Goal: Contribute content: Contribute content

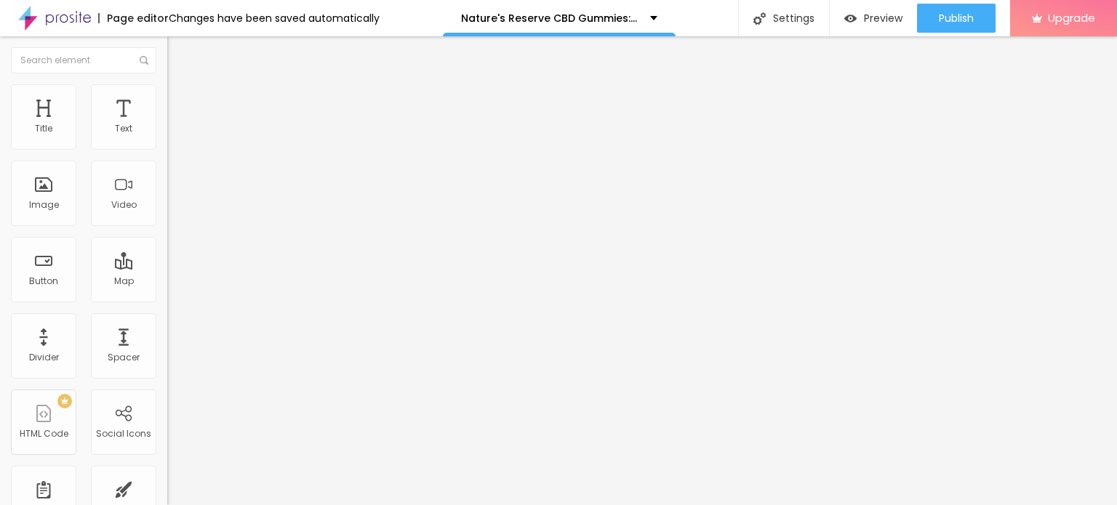
click at [173, 211] on icon "button" at bounding box center [177, 206] width 9 height 9
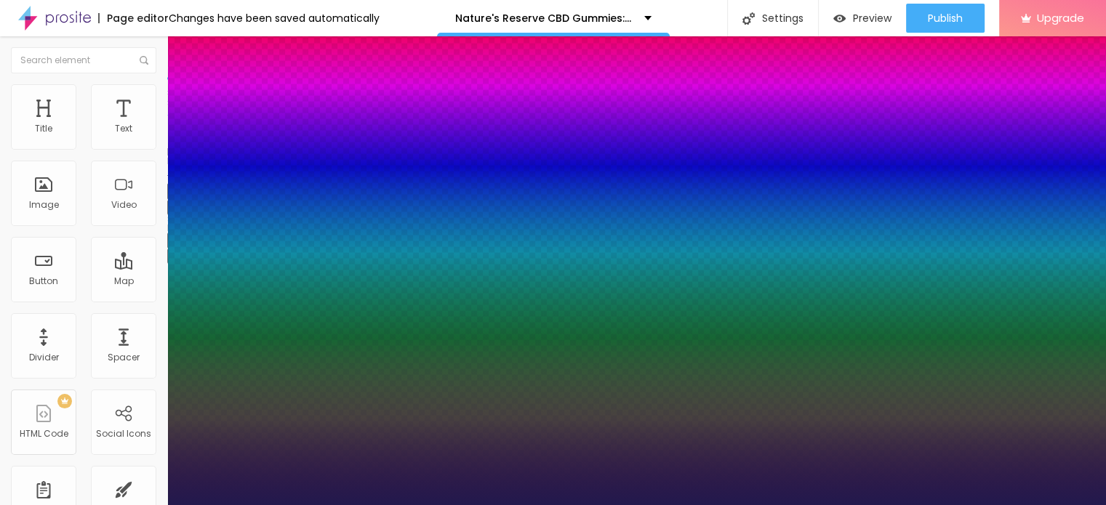
type input "1"
type input "17"
type input "1"
type input "19"
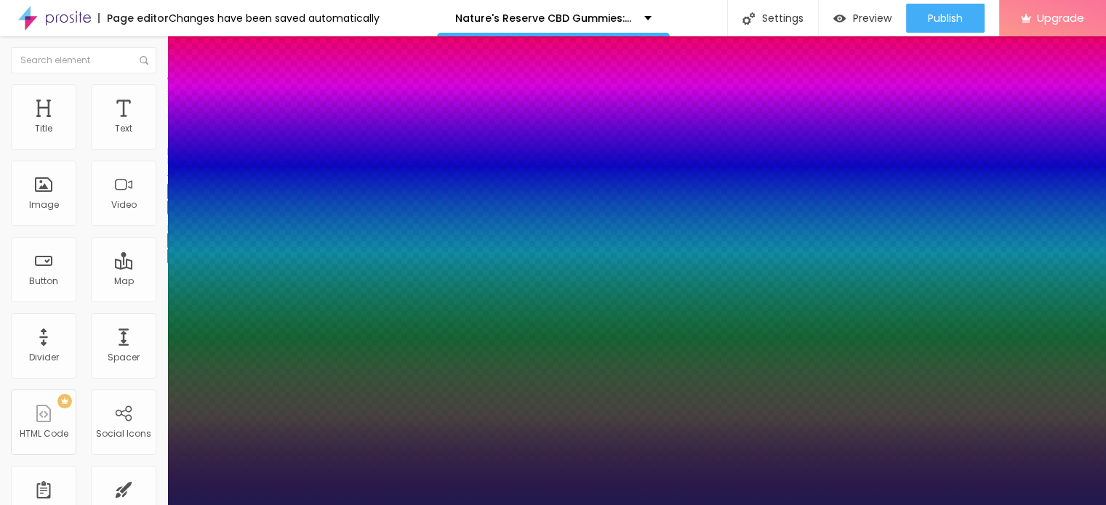
type input "19"
type input "1"
type input "20"
type input "1"
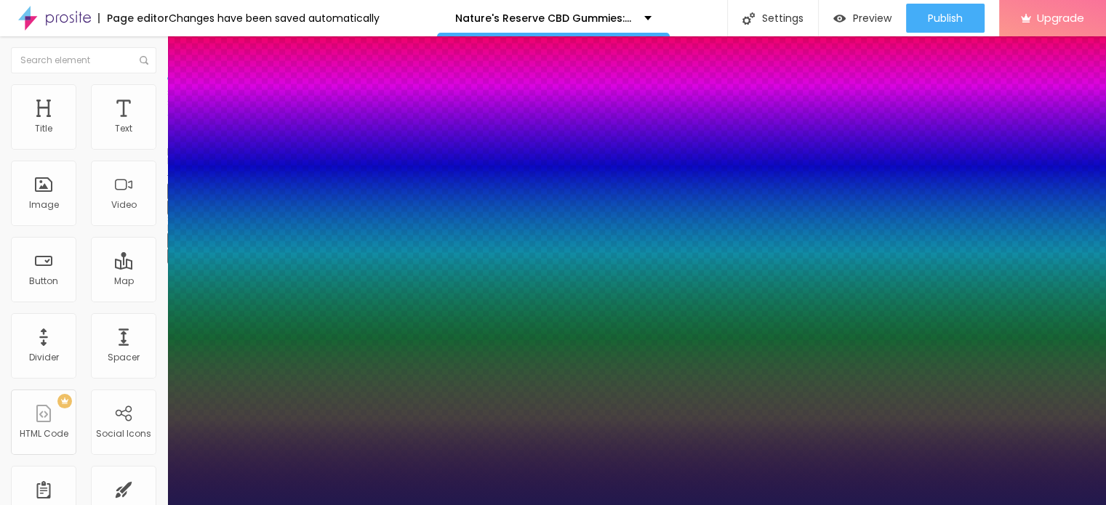
type input "21"
type input "1"
type input "22"
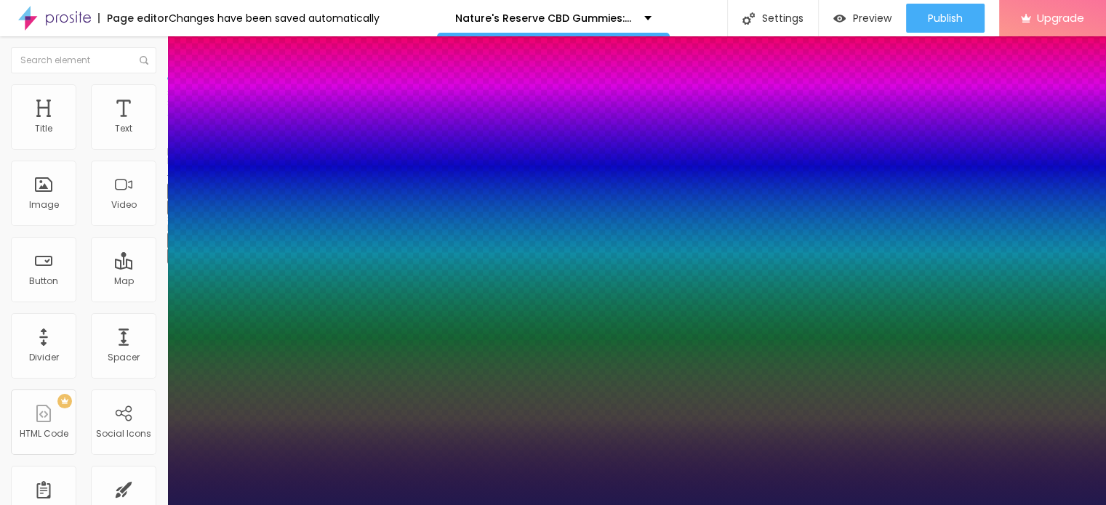
type input "1"
type input "23"
type input "1"
type input "24"
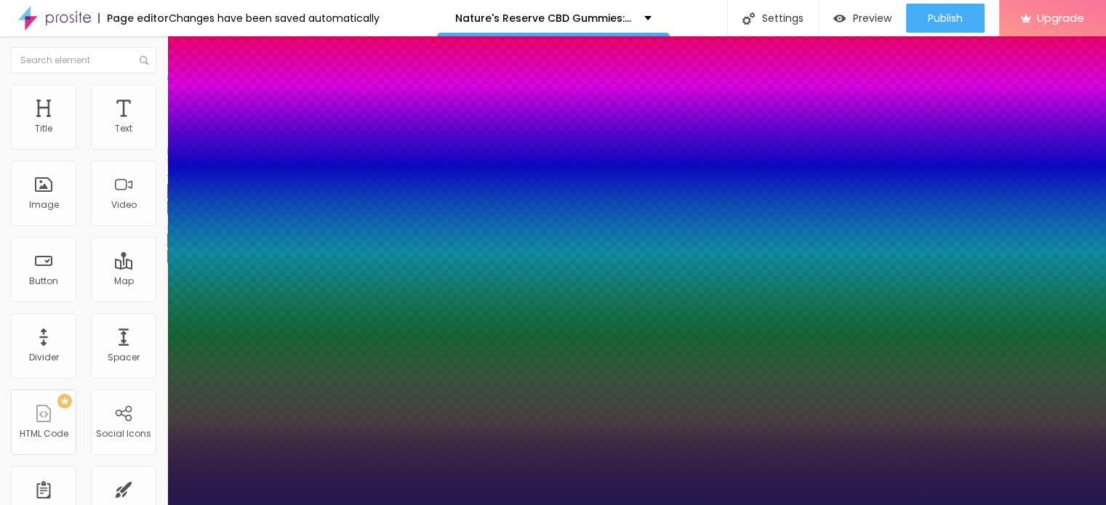
type input "24"
type input "1"
type input "25"
type input "1"
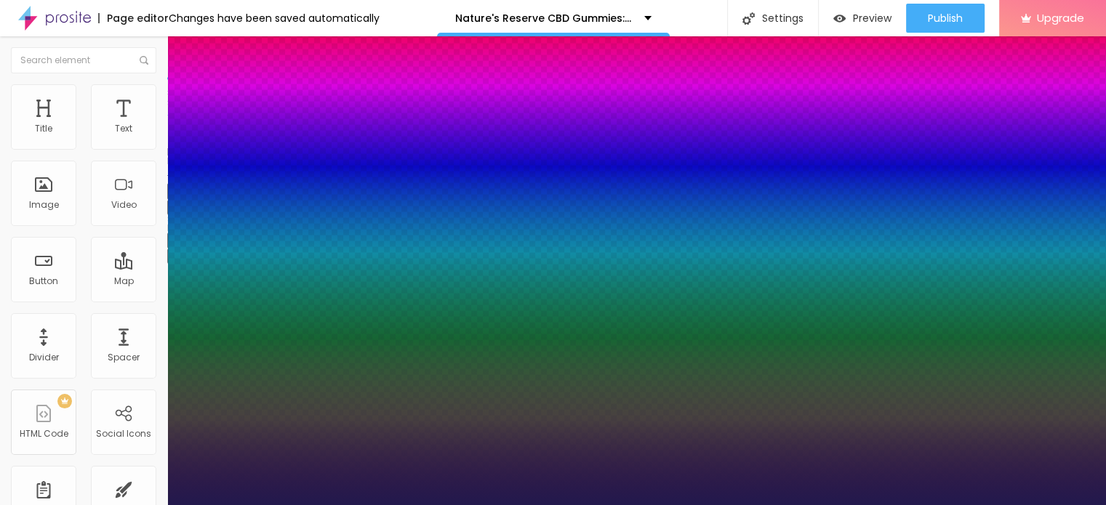
type input "26"
type input "1"
type input "28"
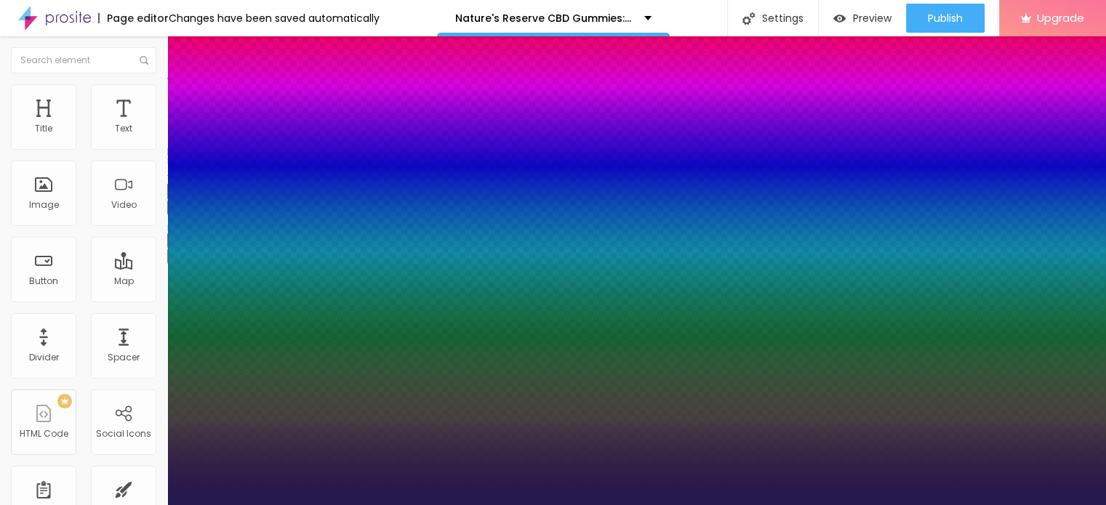
type input "1"
type input "29"
type input "1"
drag, startPoint x: 196, startPoint y: 410, endPoint x: 212, endPoint y: 412, distance: 15.4
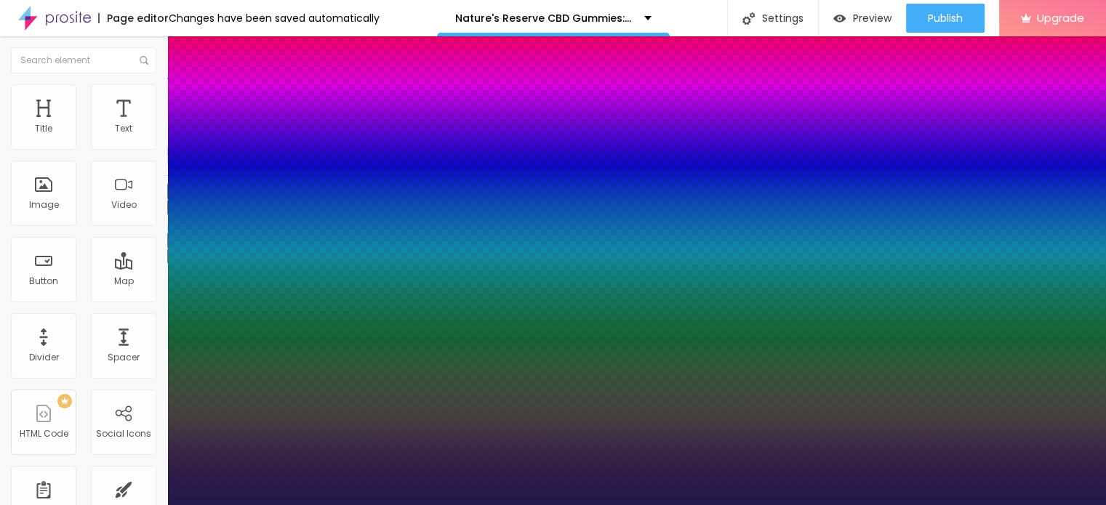
type input "29"
type input "1"
click at [509, 505] on div at bounding box center [553, 505] width 1106 height 0
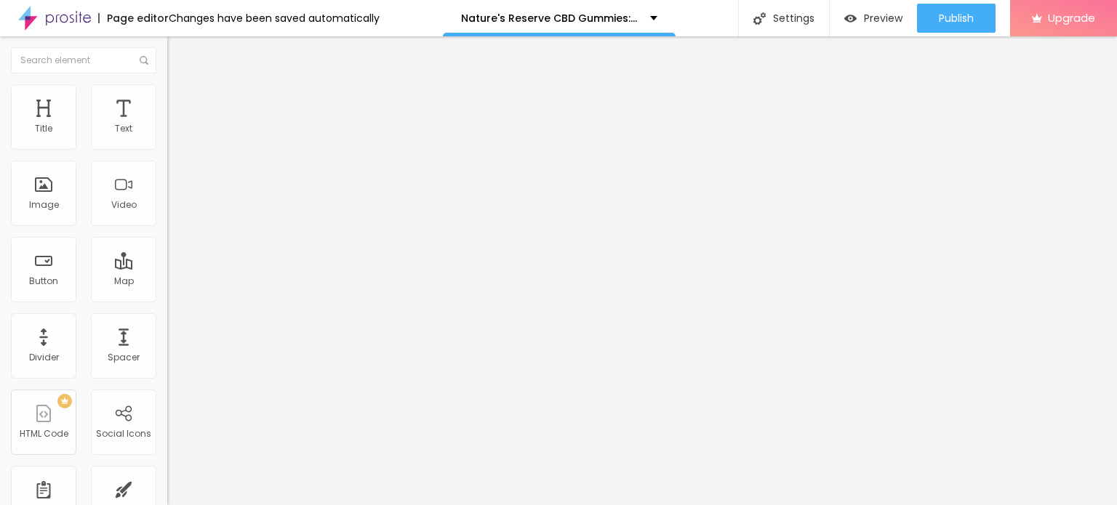
click at [167, 124] on div "Add image" at bounding box center [250, 118] width 167 height 10
click at [167, 125] on span "Add image" at bounding box center [197, 119] width 60 height 12
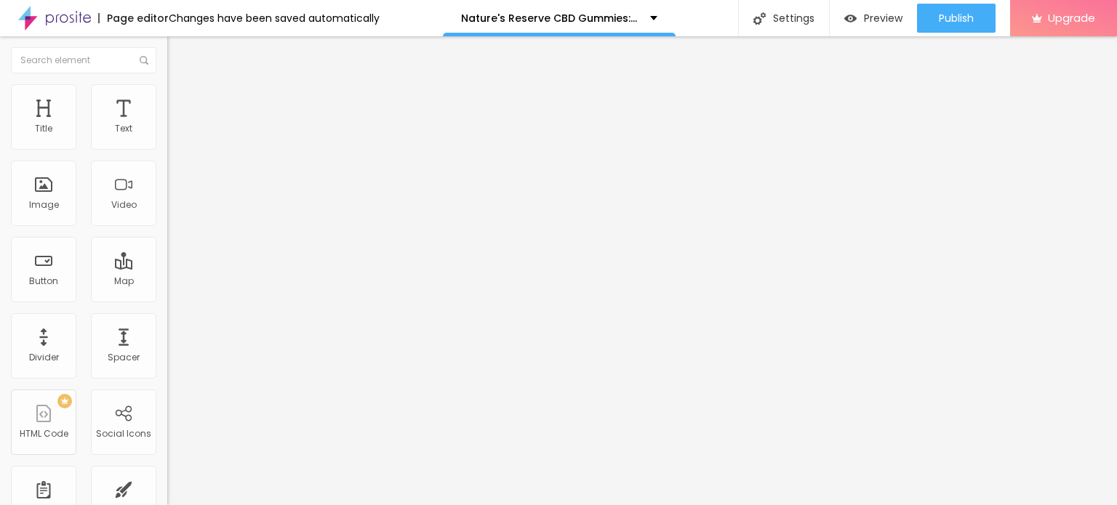
click at [167, 90] on img at bounding box center [173, 90] width 13 height 13
type input "85"
type input "80"
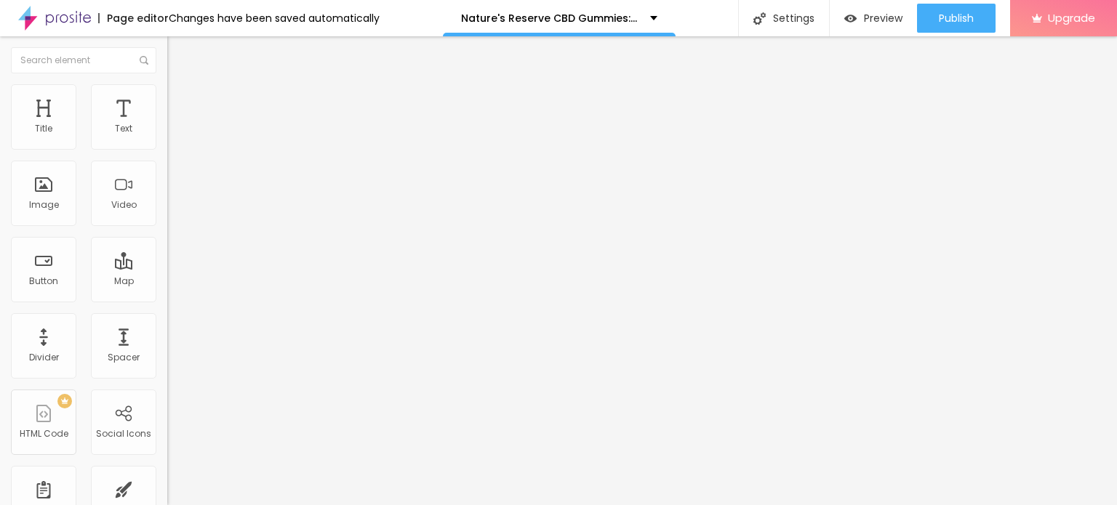
type input "70"
type input "65"
type input "60"
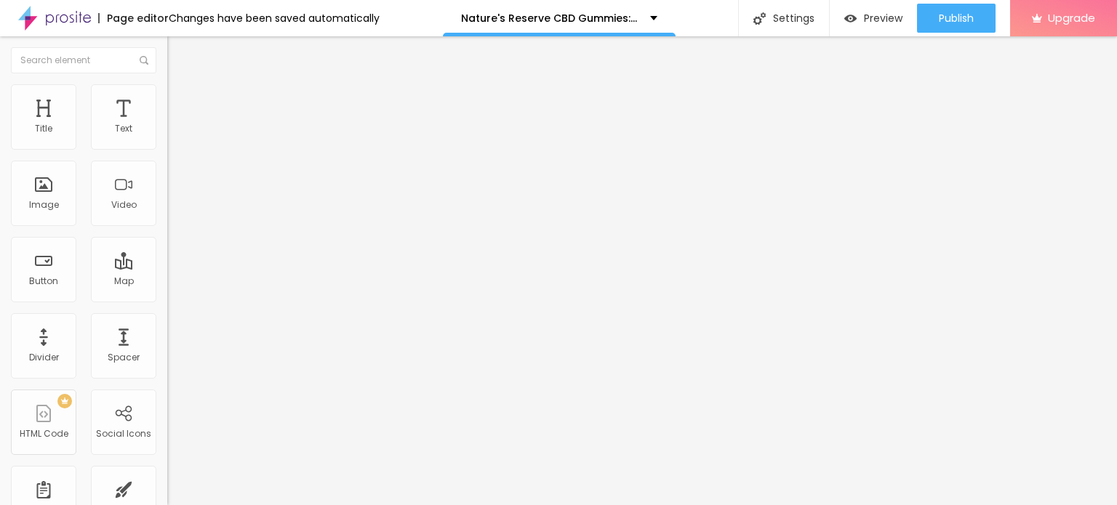
type input "60"
type input "55"
type input "50"
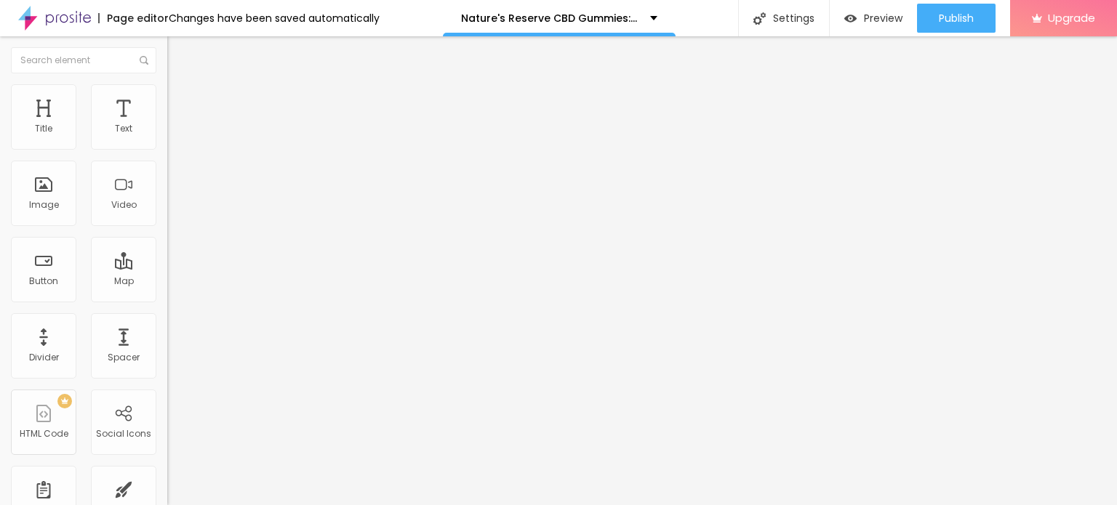
type input "45"
type input "40"
type input "35"
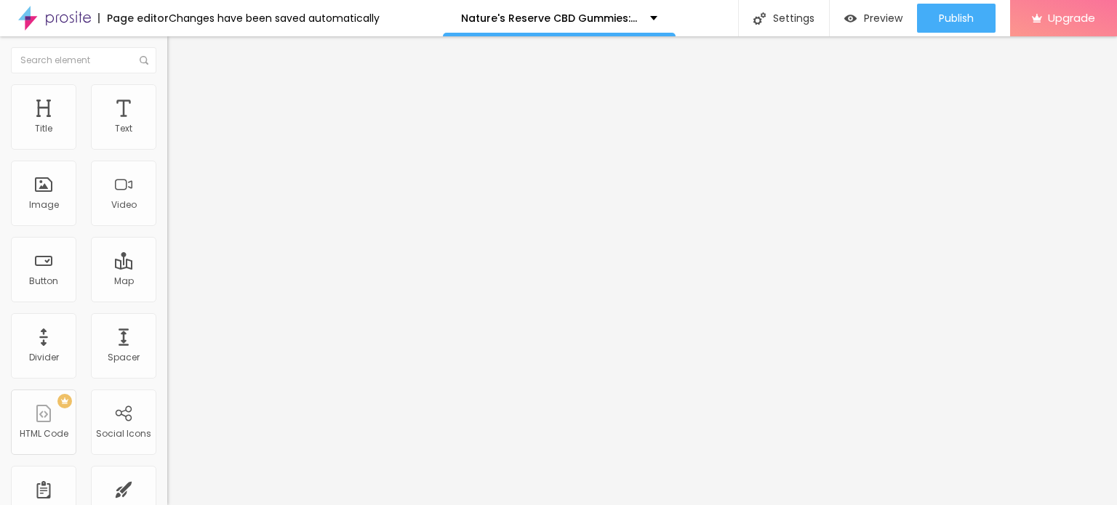
type input "35"
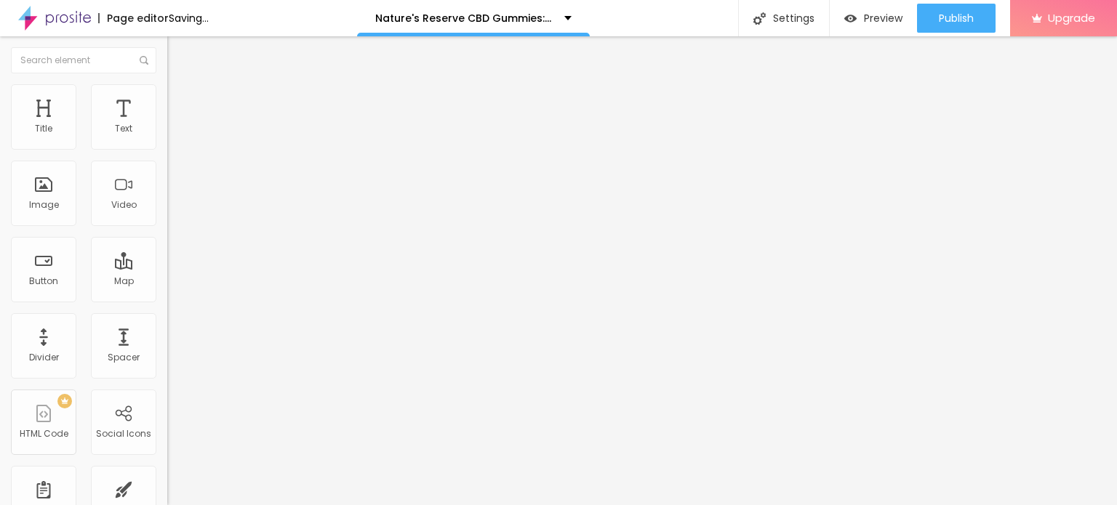
type input "30"
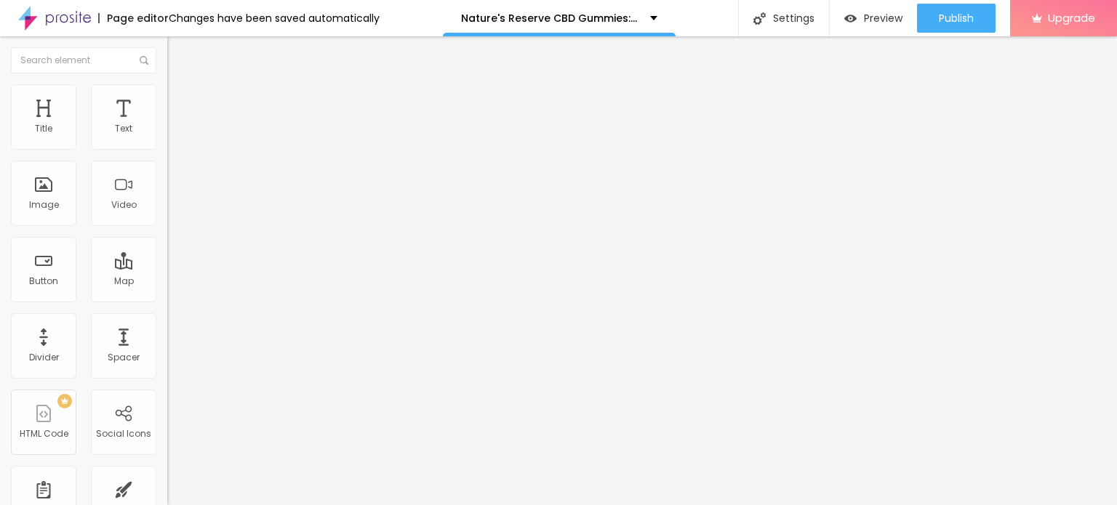
type input "25"
type input "20"
drag, startPoint x: 153, startPoint y: 155, endPoint x: 31, endPoint y: 130, distance: 125.3
type input "20"
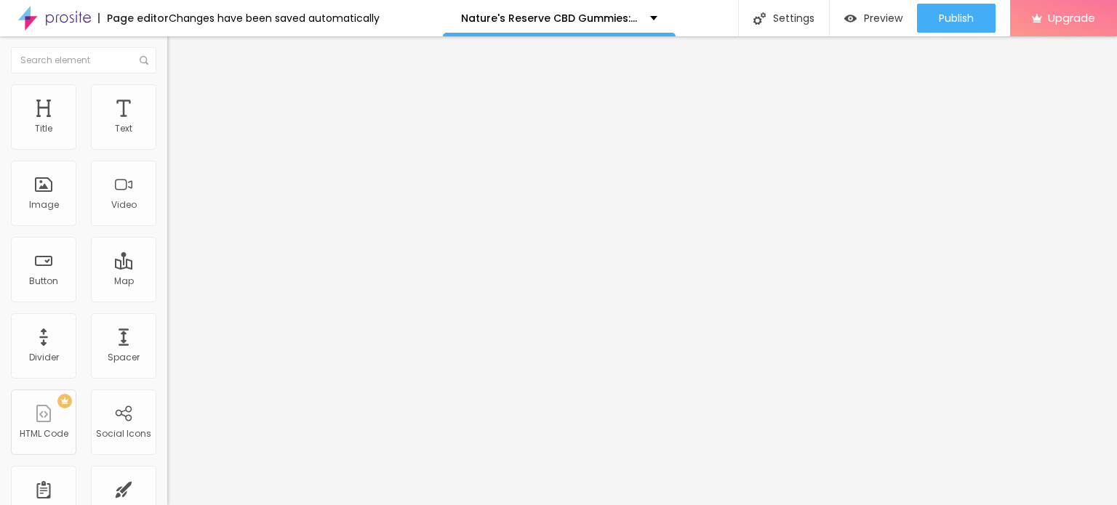
click at [167, 137] on input "range" at bounding box center [214, 143] width 94 height 12
click at [174, 134] on icon "button" at bounding box center [177, 131] width 6 height 6
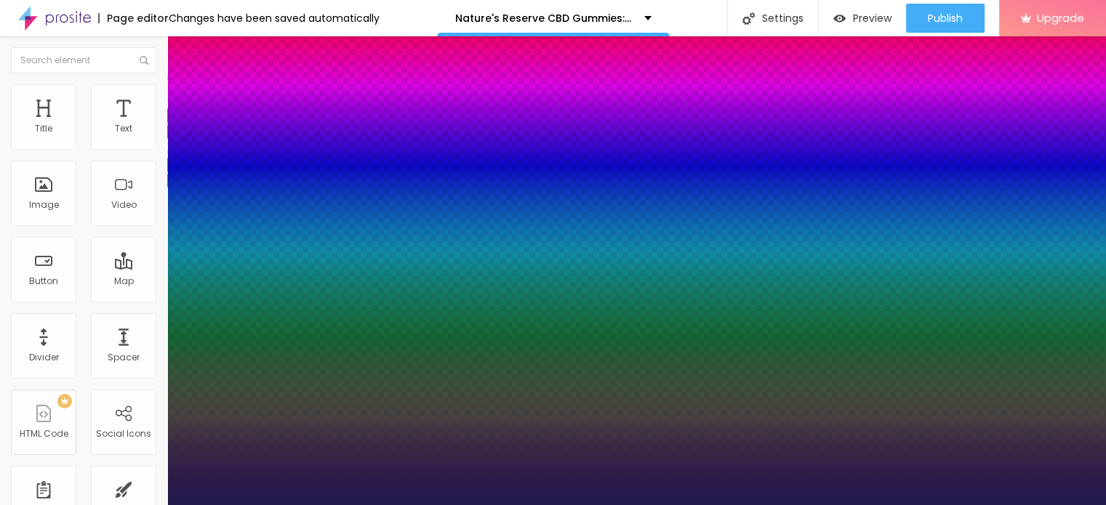
type input "1"
type input "22"
type input "1"
type input "23"
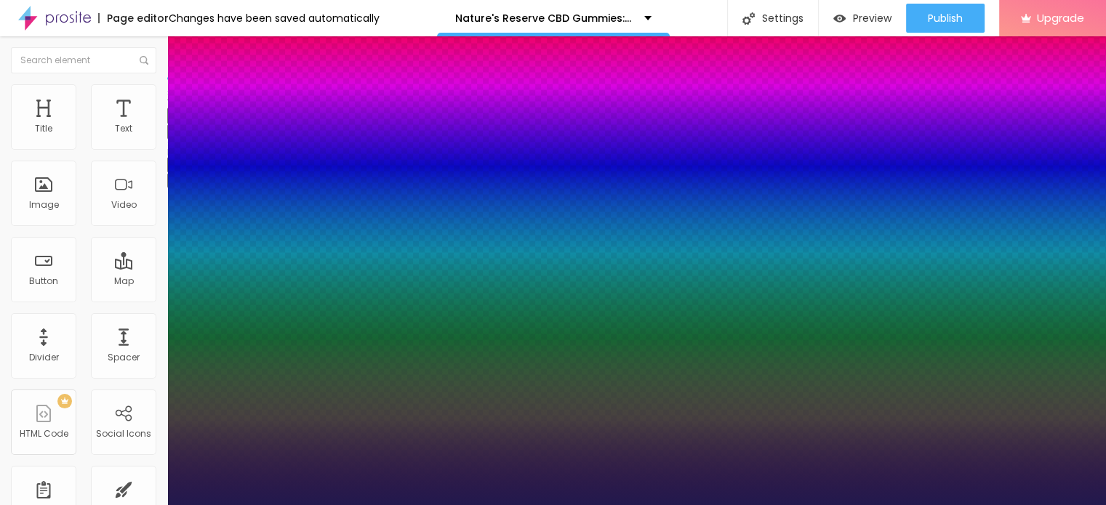
type input "23"
type input "1"
type input "24"
type input "1"
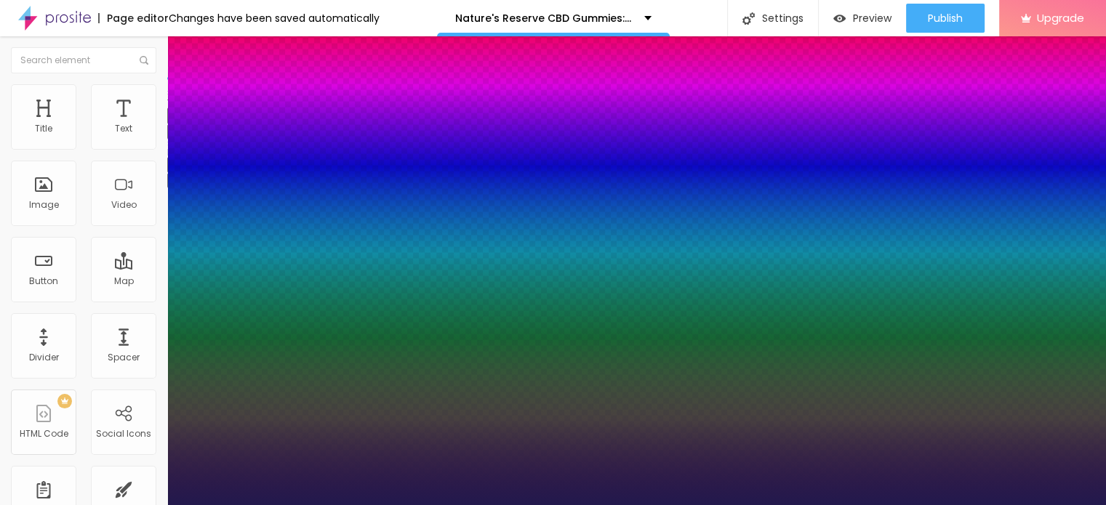
type input "23"
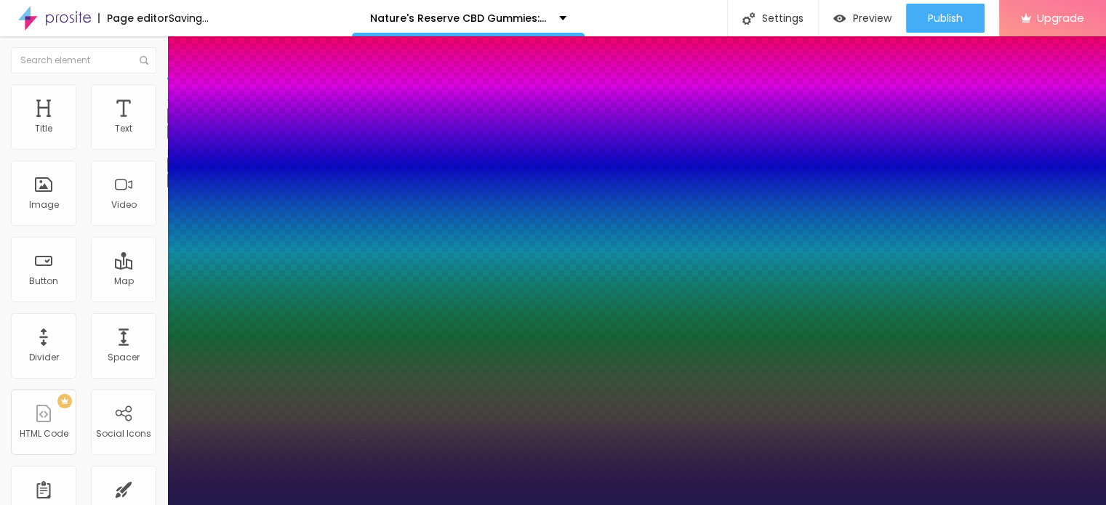
type input "1"
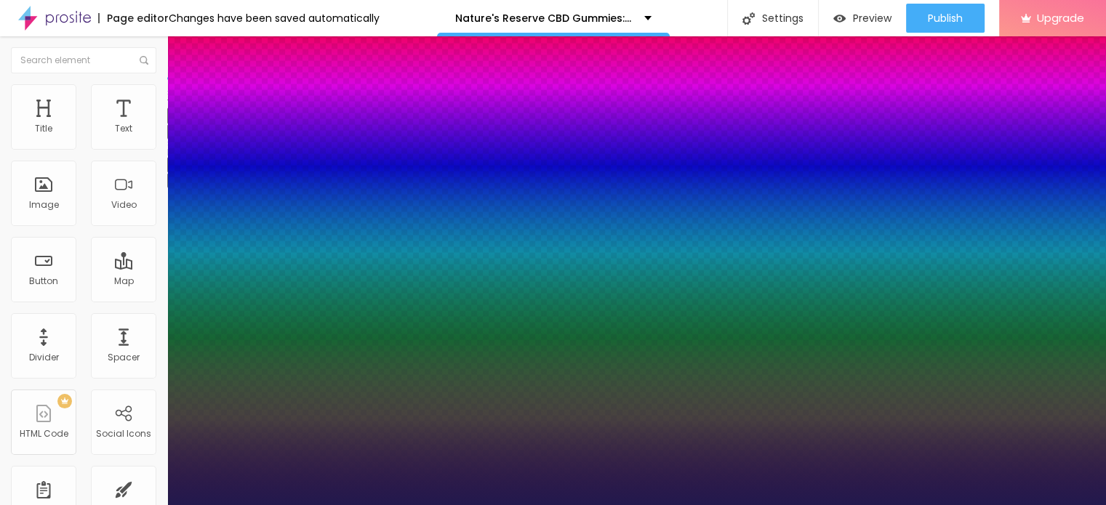
type input "22"
type input "1"
type input "21"
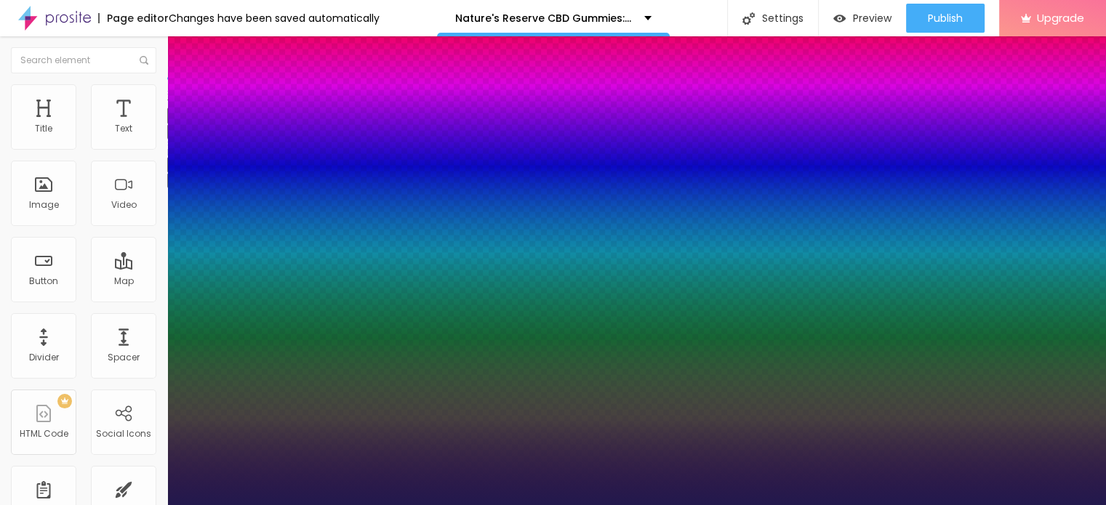
type input "1"
type input "22"
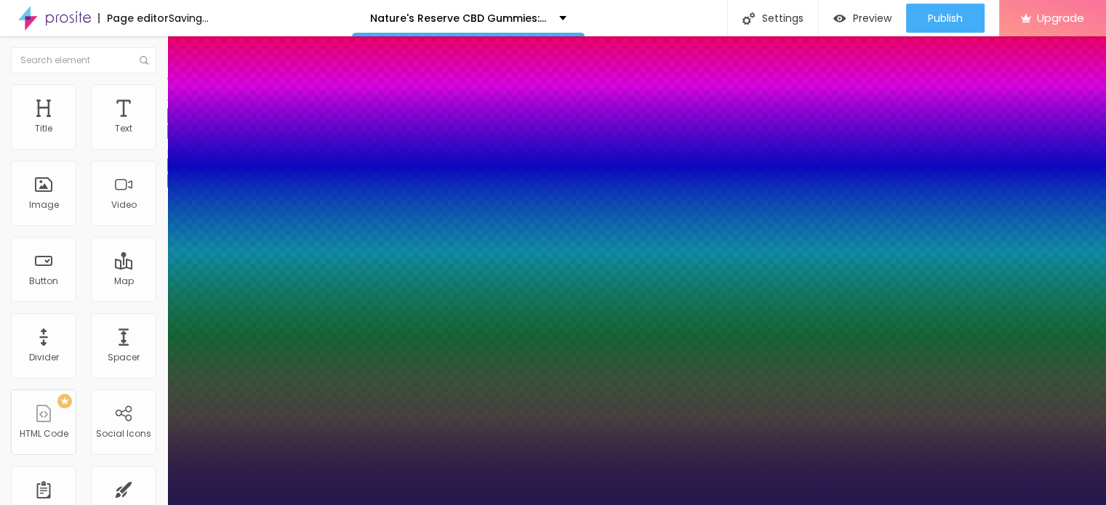
type input "1"
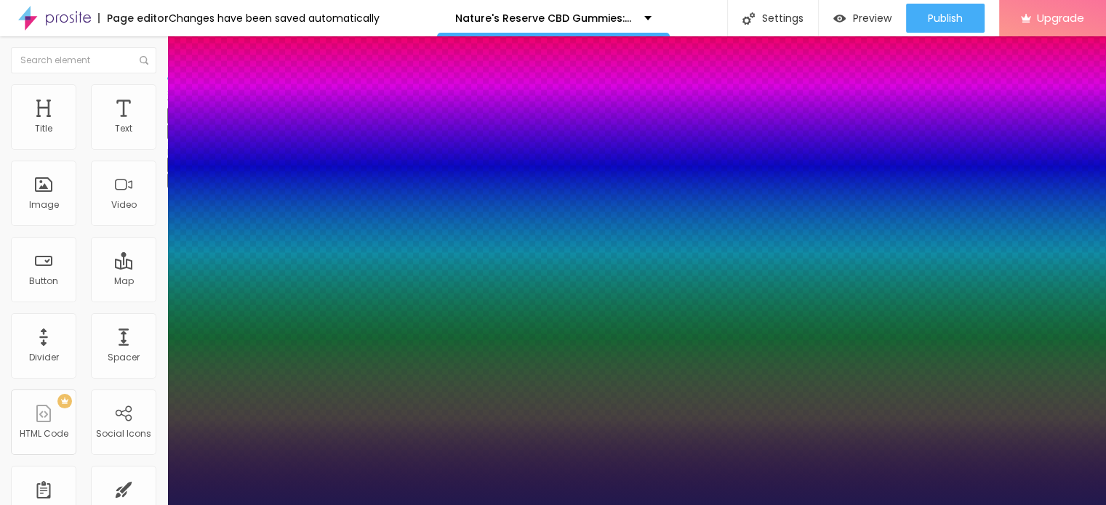
type input "22"
click at [84, 505] on div at bounding box center [553, 505] width 1106 height 0
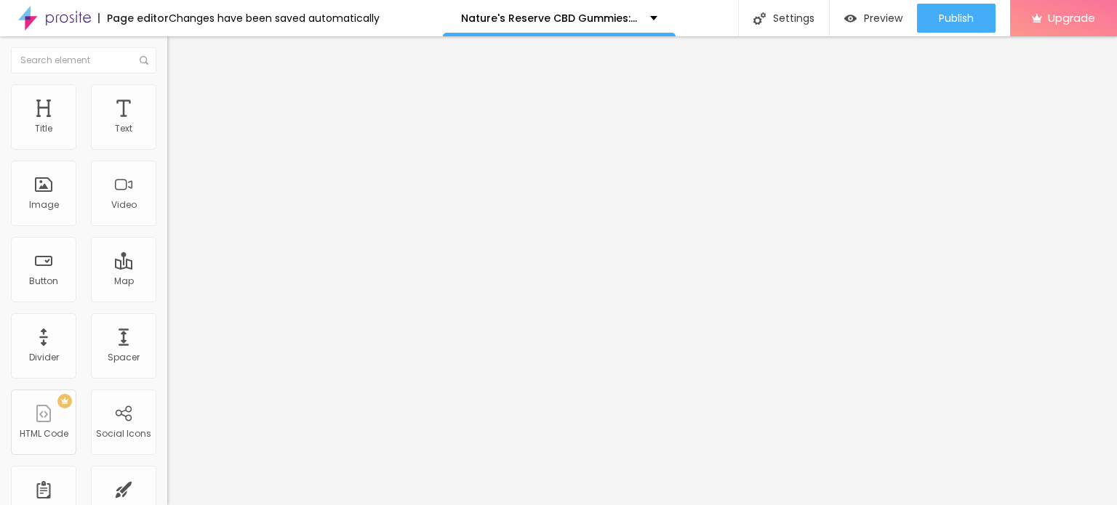
click at [180, 100] on span "Advanced" at bounding box center [203, 94] width 47 height 12
click at [180, 86] on span "Style" at bounding box center [190, 79] width 21 height 12
click at [180, 100] on span "Advanced" at bounding box center [203, 94] width 47 height 12
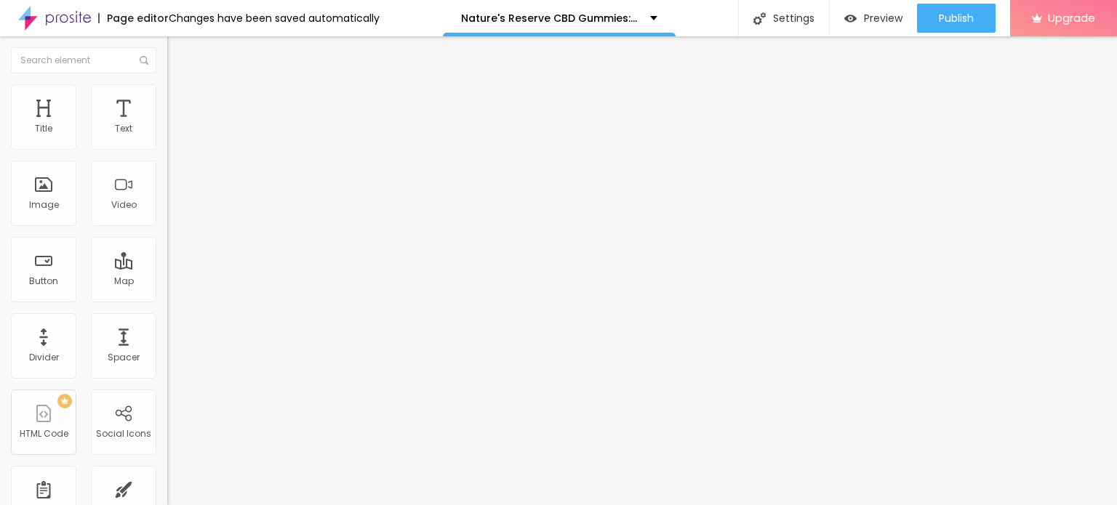
click at [178, 52] on img "button" at bounding box center [184, 53] width 12 height 12
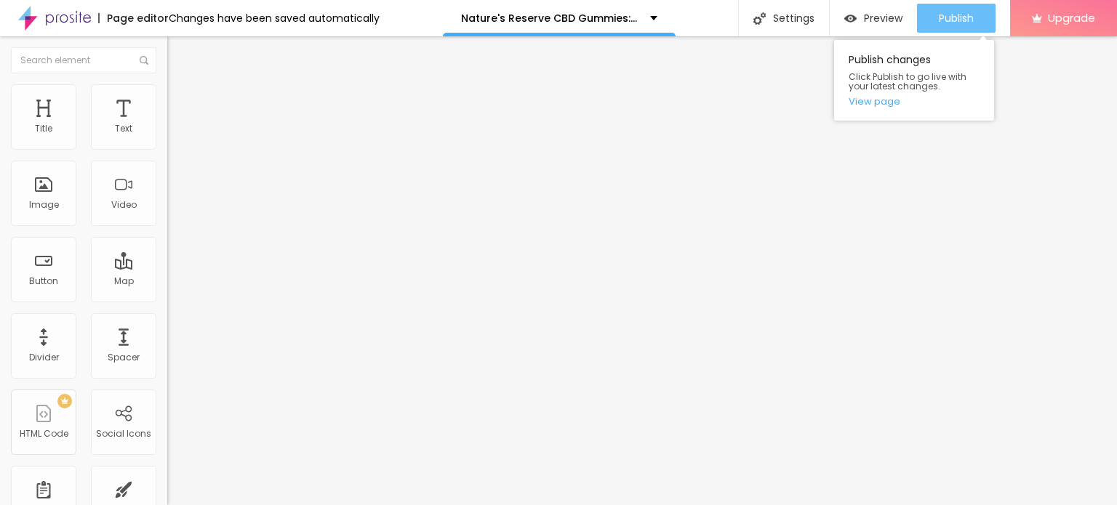
click at [945, 16] on span "Publish" at bounding box center [956, 18] width 35 height 12
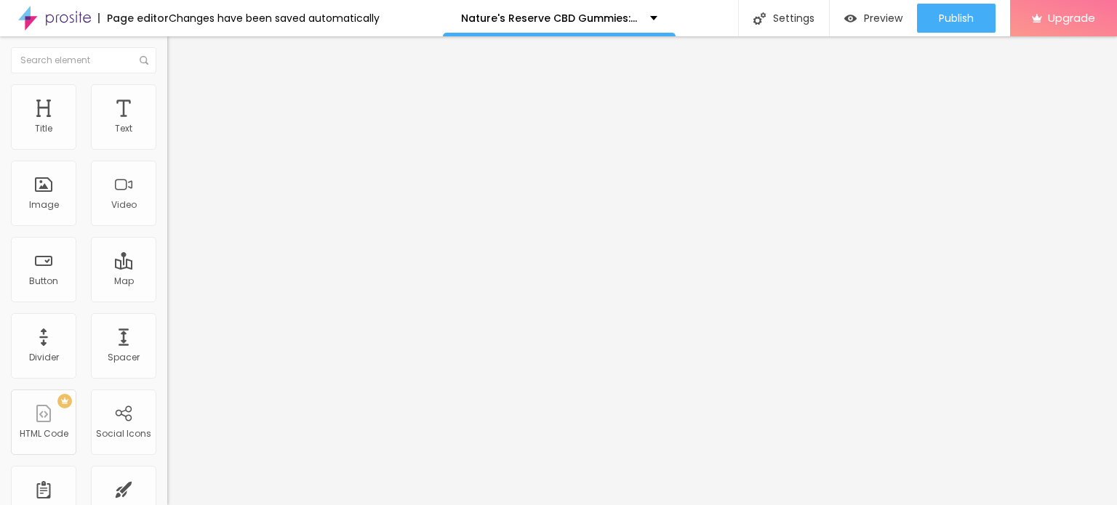
click at [35, 20] on img at bounding box center [54, 18] width 73 height 36
